Goal: Information Seeking & Learning: Learn about a topic

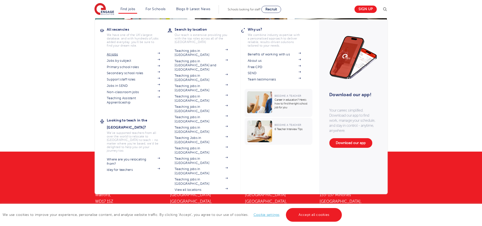
scroll to position [853, 0]
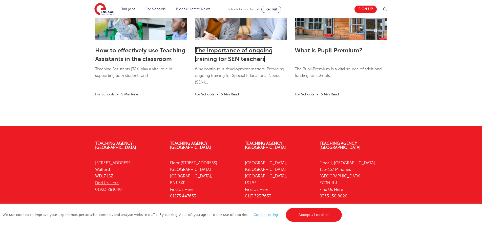
click at [227, 53] on link "The importance of ongoing training for SEN teachers" at bounding box center [234, 55] width 78 height 16
click at [227, 56] on link "The importance of ongoing training for SEN teachers" at bounding box center [234, 55] width 78 height 16
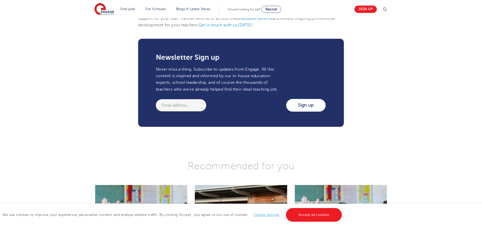
scroll to position [557, 0]
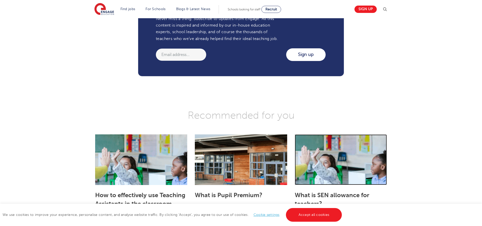
click at [329, 160] on link at bounding box center [341, 159] width 92 height 51
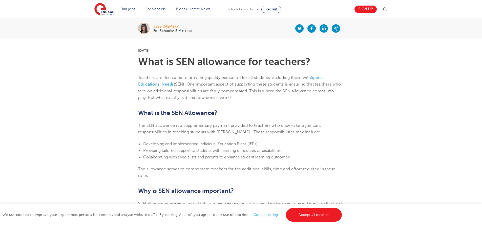
scroll to position [203, 0]
